Goal: Information Seeking & Learning: Get advice/opinions

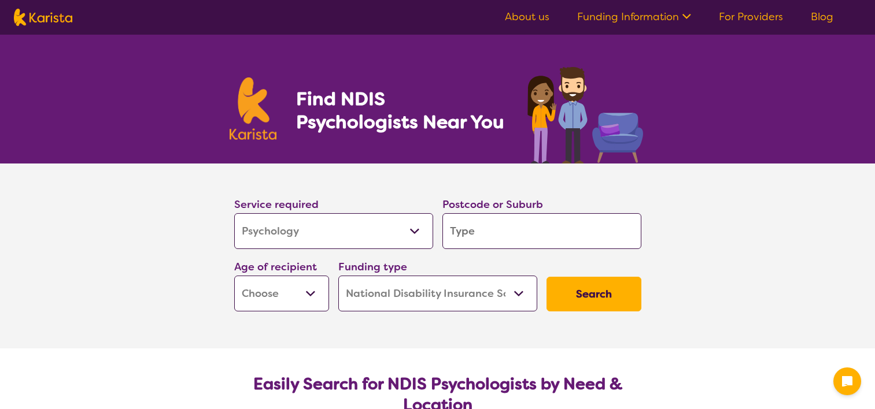
select select "Psychology"
select select "NDIS"
select select "Psychology"
select select "NDIS"
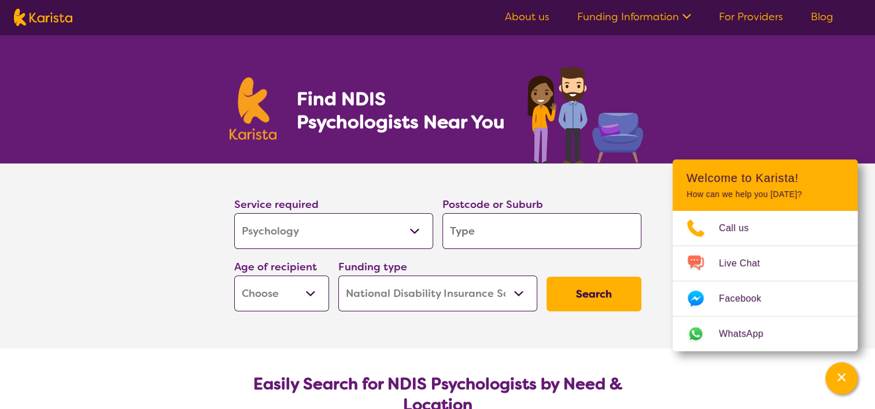
click at [266, 232] on select "Allied Health Assistant Assessment ([MEDICAL_DATA] or [MEDICAL_DATA]) Behaviour…" at bounding box center [333, 231] width 199 height 36
click at [234, 213] on select "Allied Health Assistant Assessment ([MEDICAL_DATA] or [MEDICAL_DATA]) Behaviour…" at bounding box center [333, 231] width 199 height 36
click at [470, 239] on input "search" at bounding box center [541, 231] width 199 height 36
click at [289, 294] on select "Early Childhood - 0 to 9 Child - 10 to 11 Adolescent - 12 to 17 Adult - 18 to 6…" at bounding box center [281, 294] width 95 height 36
select select "AD"
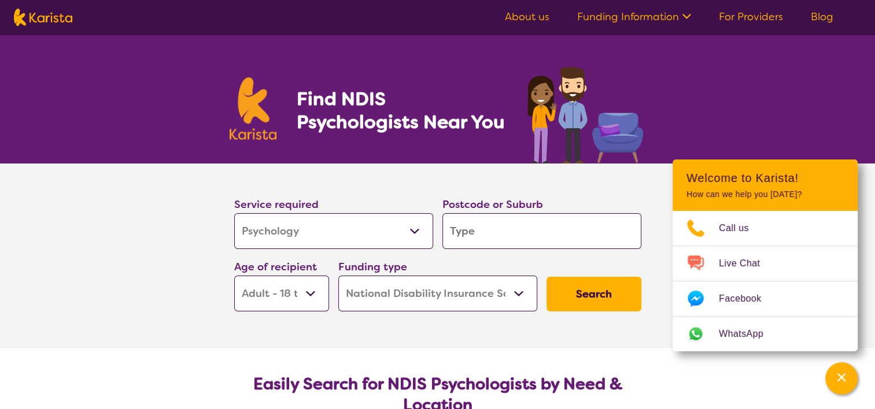
click at [234, 276] on select "Early Childhood - 0 to 9 Child - 10 to 11 Adolescent - 12 to 17 Adult - 18 to 6…" at bounding box center [281, 294] width 95 height 36
select select "AD"
click at [490, 232] on input "search" at bounding box center [541, 231] width 199 height 36
type input "4"
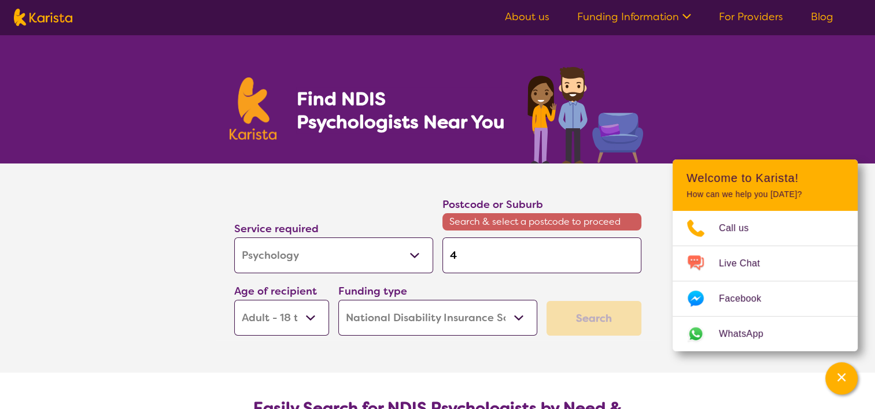
type input "42"
type input "422"
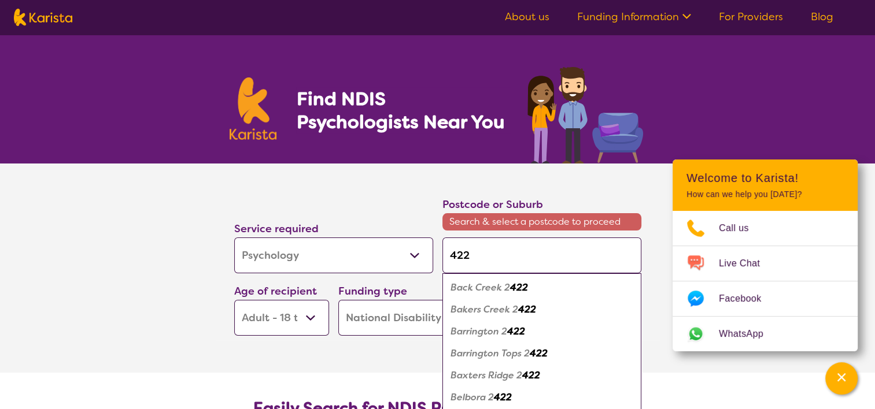
type input "4226"
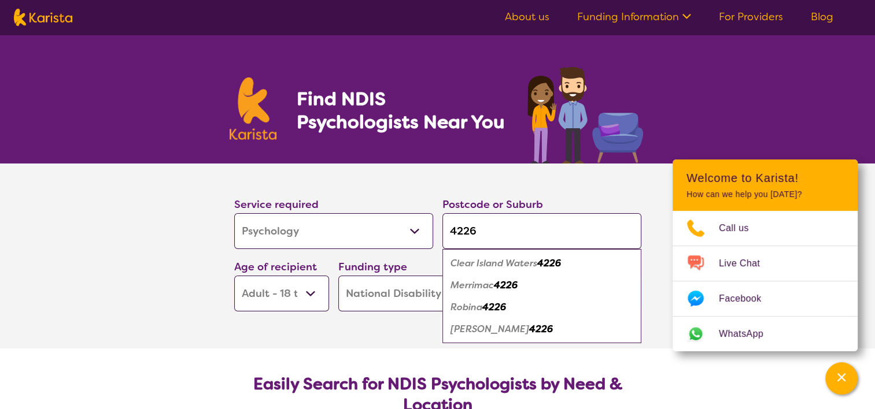
click at [490, 231] on input "4226" at bounding box center [541, 231] width 199 height 36
type input "4226"
click at [490, 313] on div "Robina 4226" at bounding box center [541, 308] width 187 height 22
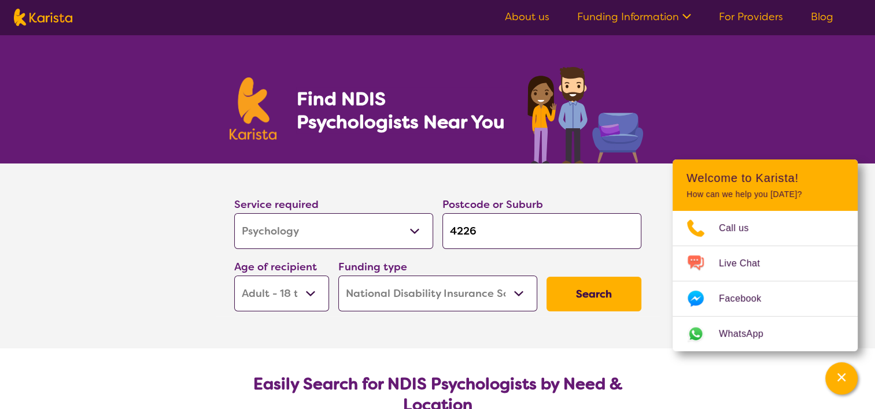
click at [586, 299] on button "Search" at bounding box center [593, 294] width 95 height 35
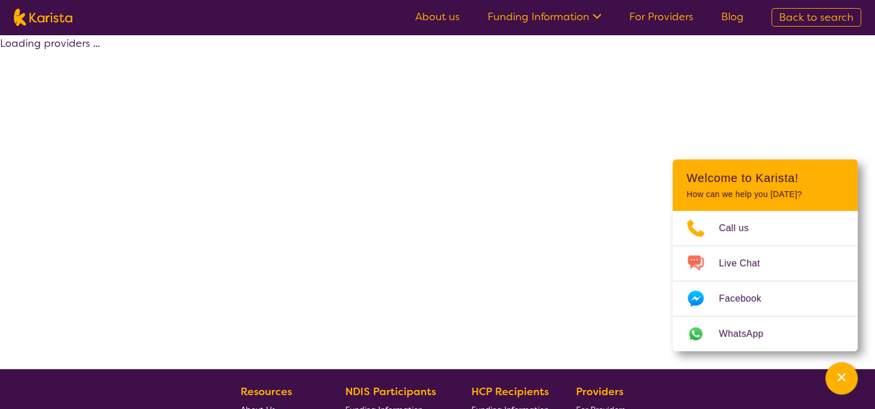
select select "by_score"
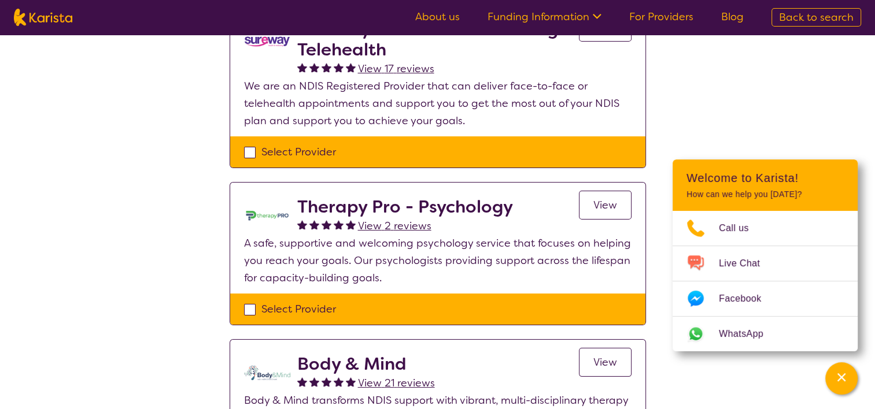
scroll to position [157, 0]
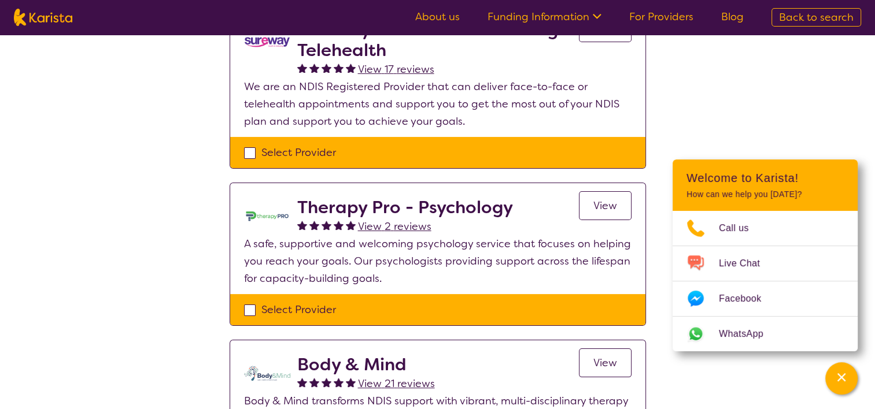
click at [607, 206] on span "View" at bounding box center [605, 206] width 24 height 14
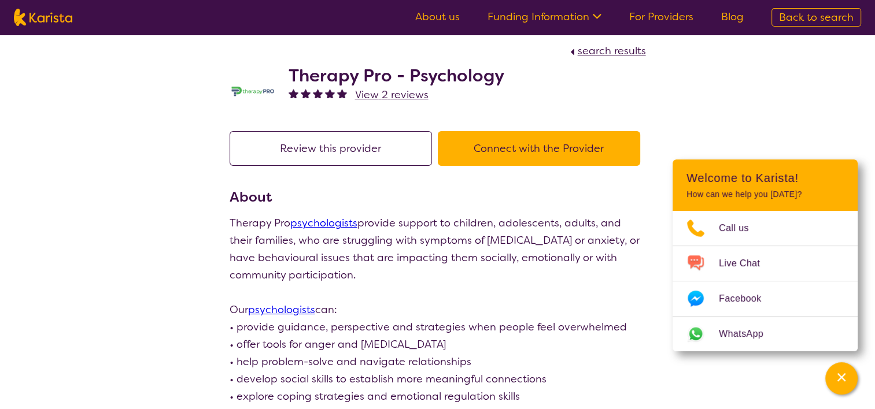
scroll to position [6, 0]
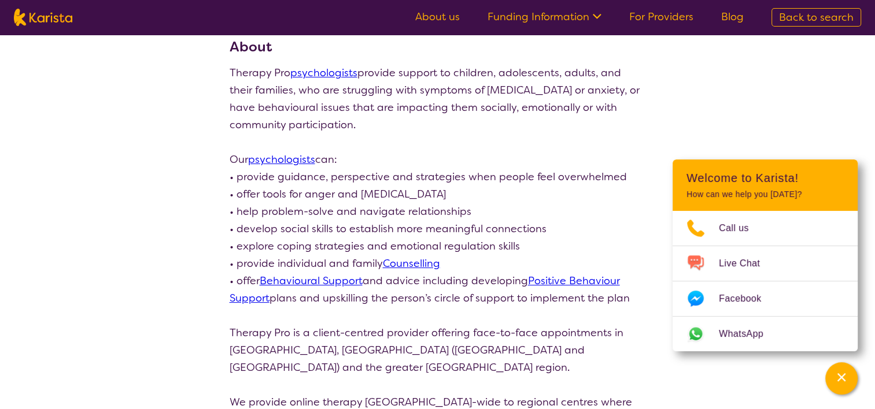
select select "by_score"
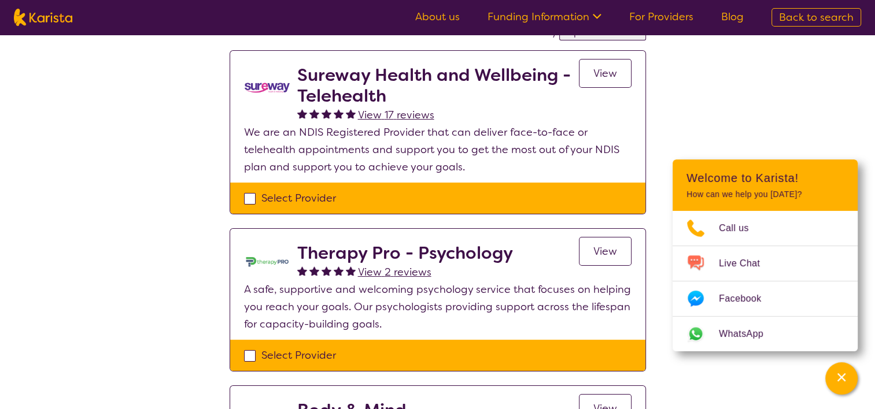
scroll to position [109, 0]
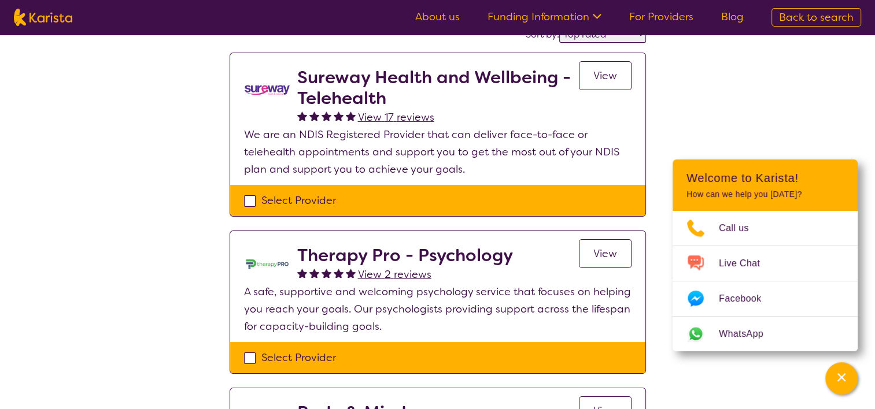
click at [620, 77] on link "View" at bounding box center [605, 75] width 53 height 29
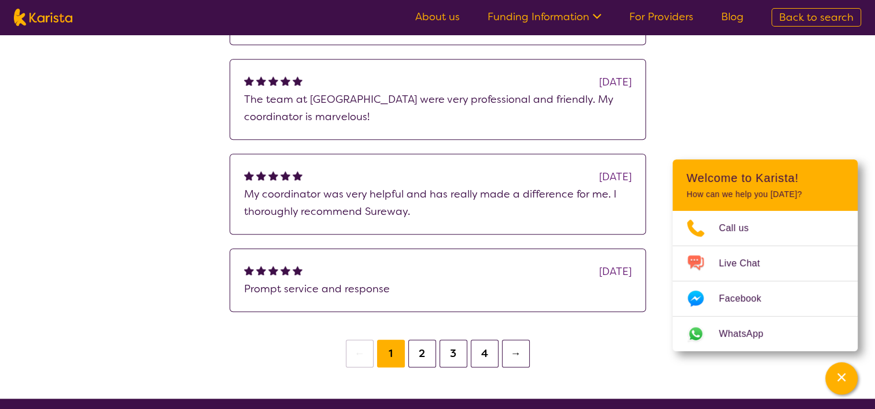
scroll to position [1160, 0]
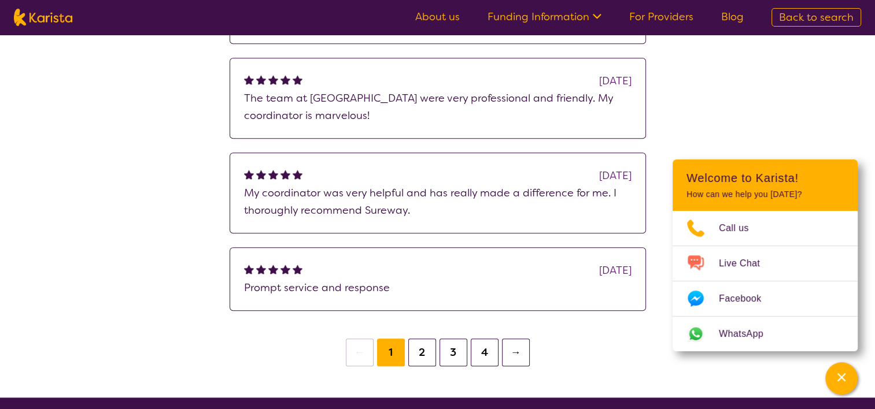
click at [425, 349] on button "2" at bounding box center [422, 353] width 28 height 28
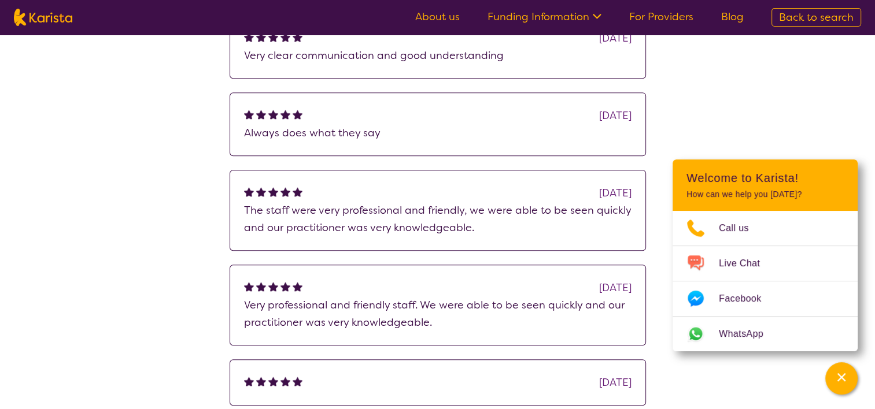
scroll to position [1102, 0]
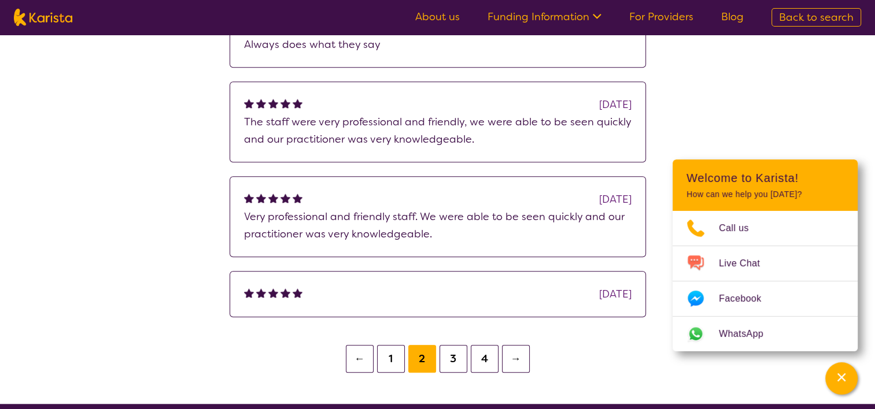
click at [453, 353] on button "3" at bounding box center [453, 359] width 28 height 28
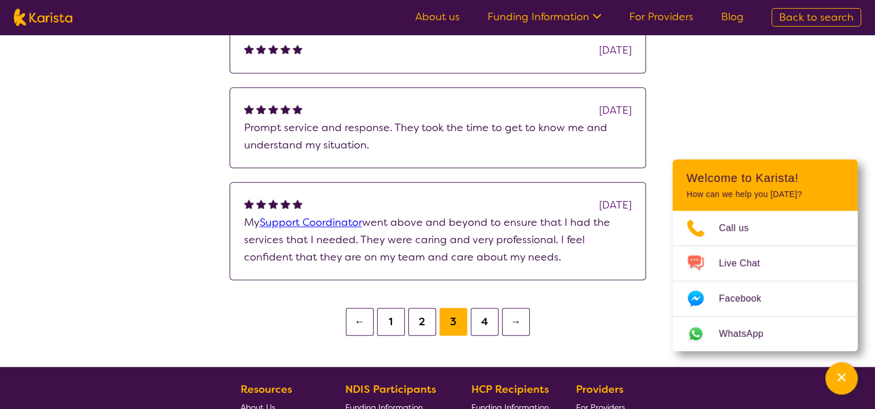
scroll to position [1176, 0]
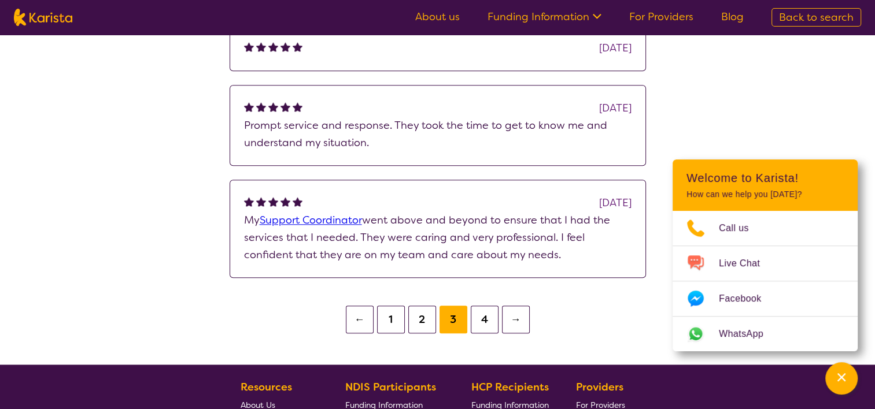
click at [487, 317] on button "4" at bounding box center [485, 320] width 28 height 28
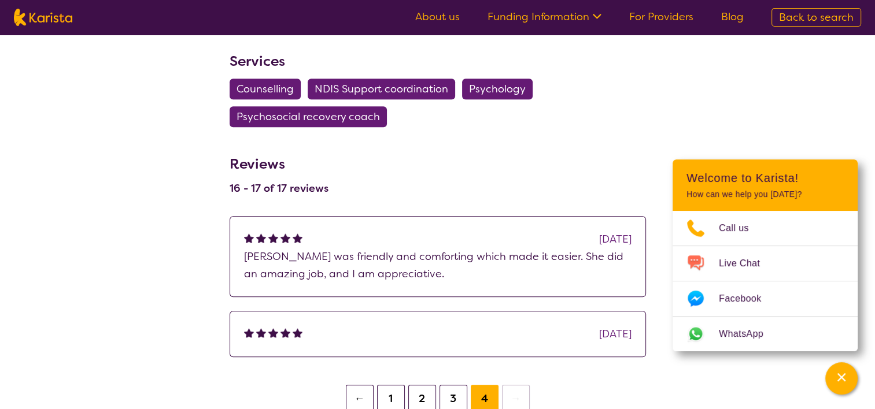
scroll to position [837, 0]
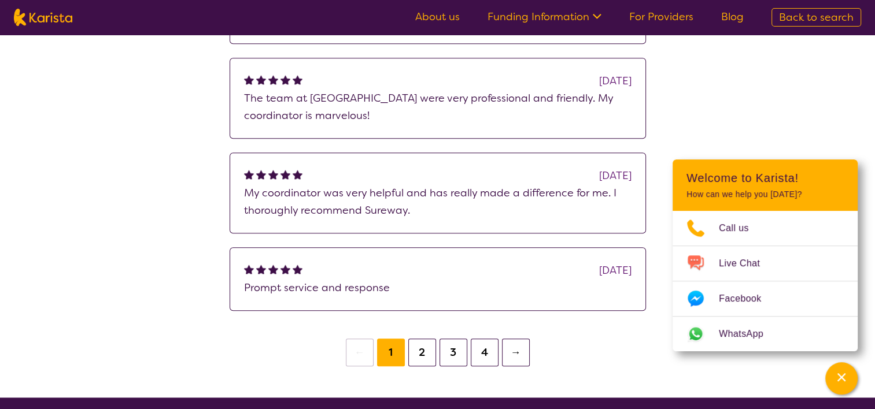
scroll to position [109, 0]
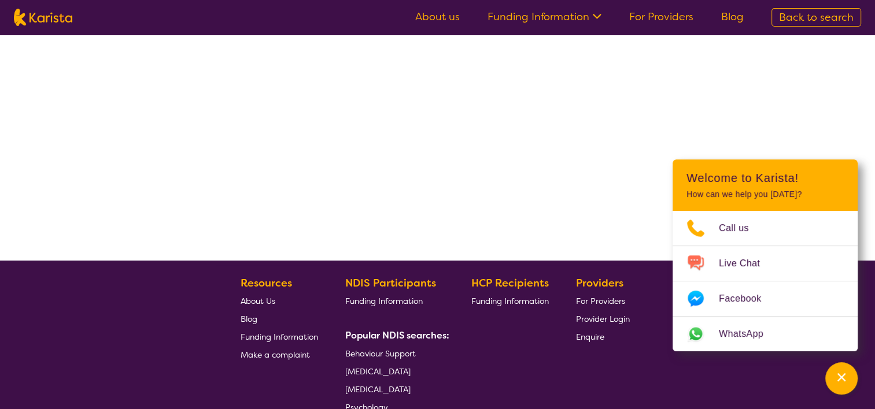
select select "by_score"
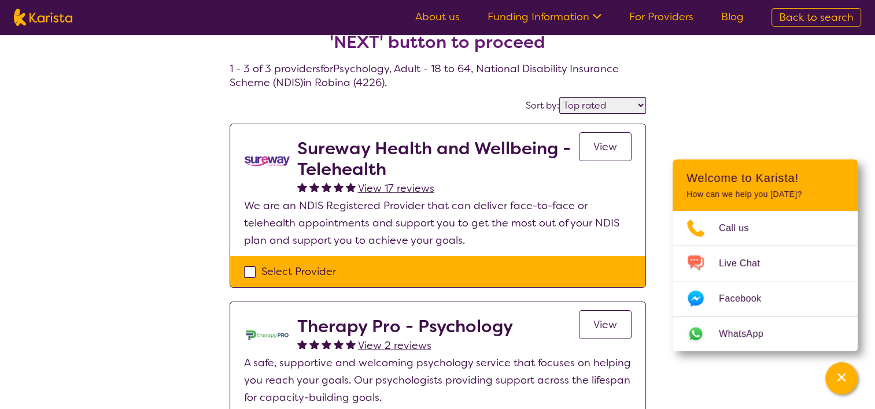
scroll to position [0, 0]
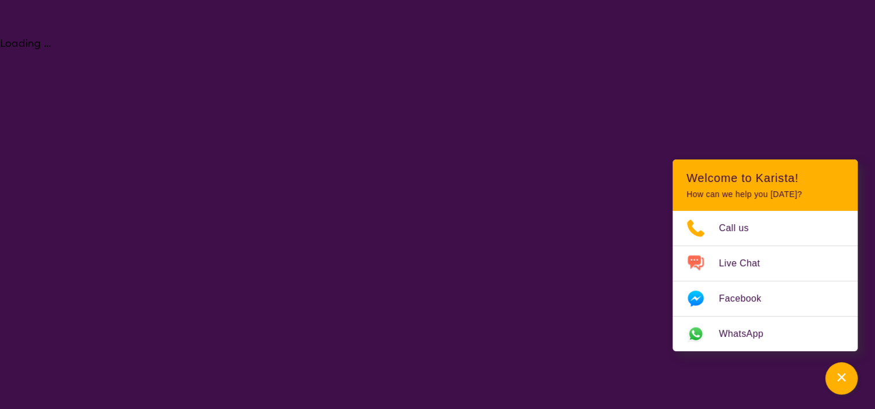
select select "Psychology"
select select "AD"
select select "NDIS"
select select "Psychology"
select select "AD"
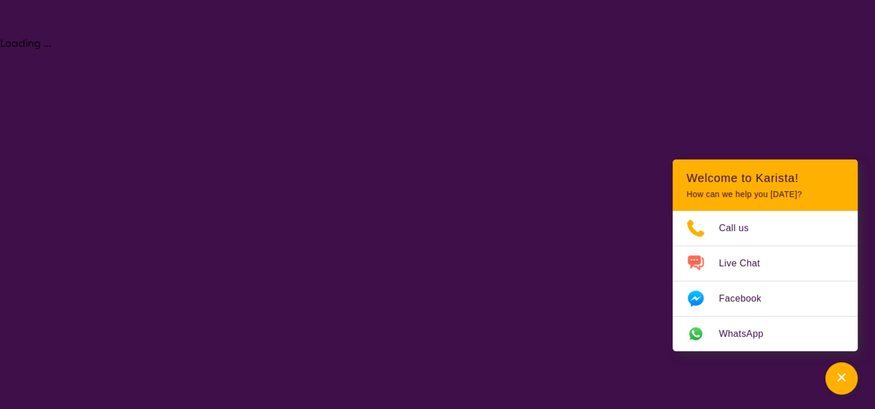
select select "NDIS"
